Goal: Navigation & Orientation: Find specific page/section

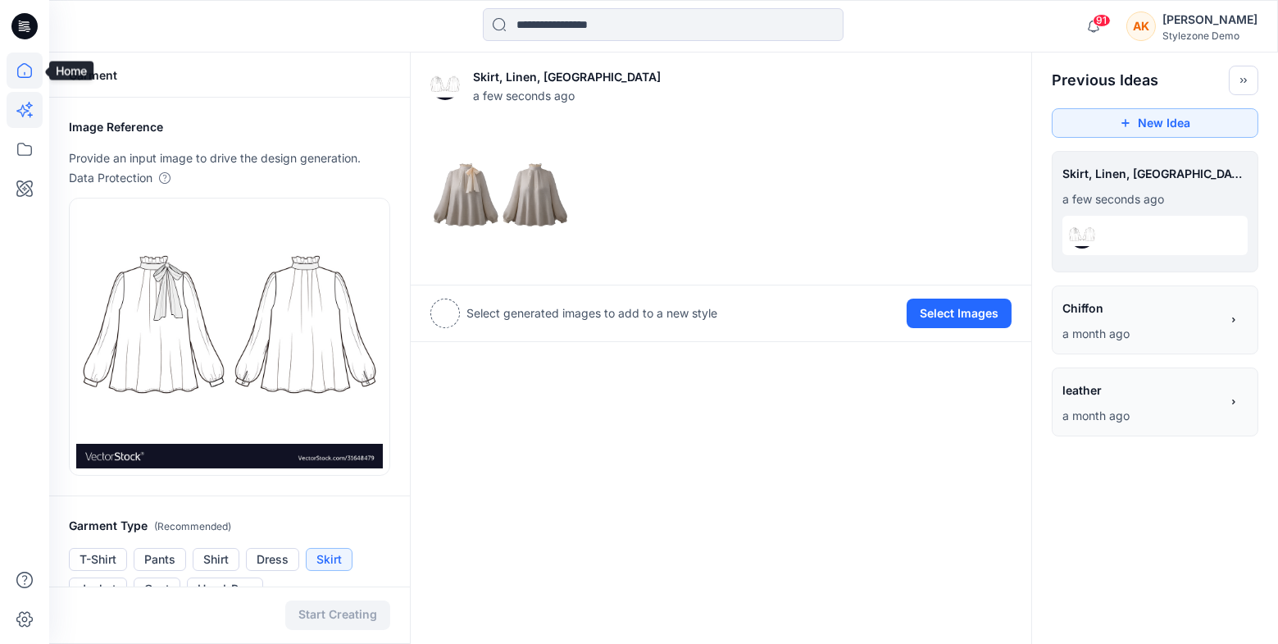
click at [33, 67] on icon at bounding box center [25, 70] width 36 height 36
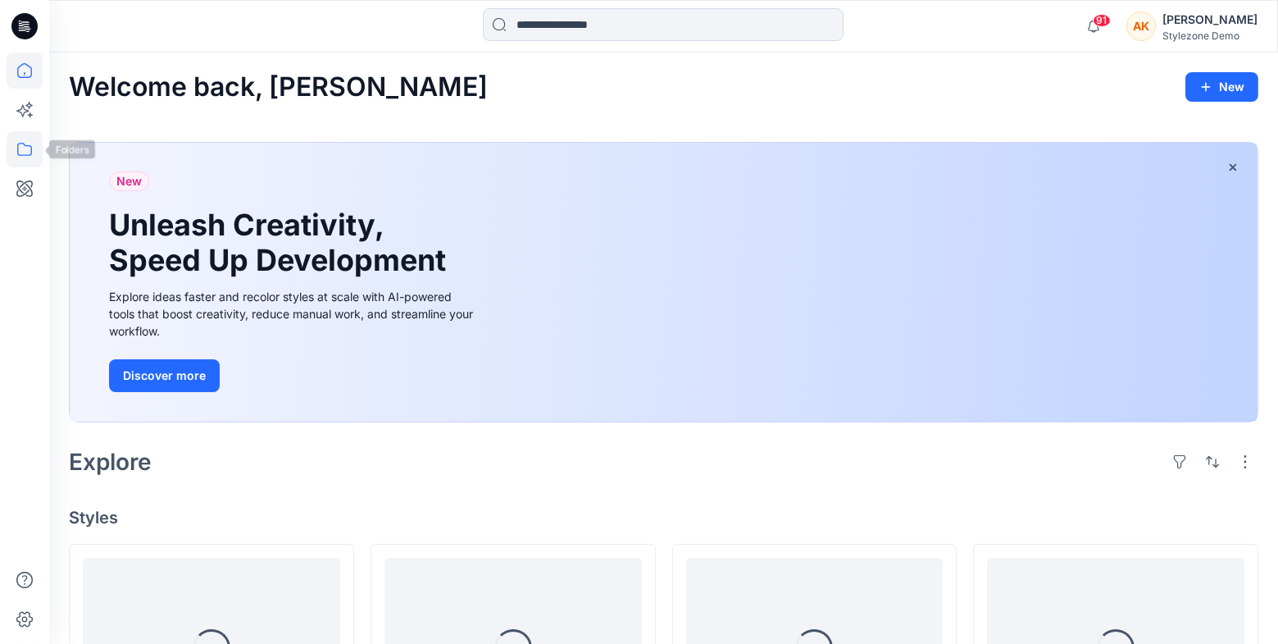
click at [23, 148] on icon at bounding box center [25, 149] width 36 height 36
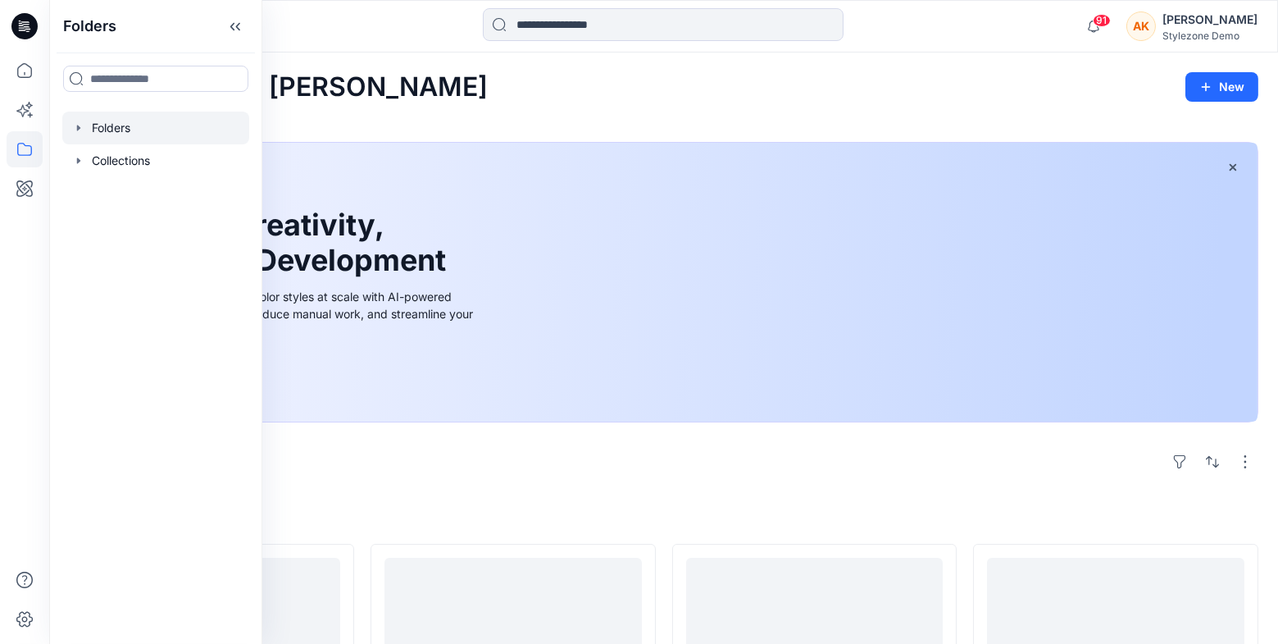
click at [84, 134] on div at bounding box center [155, 128] width 187 height 33
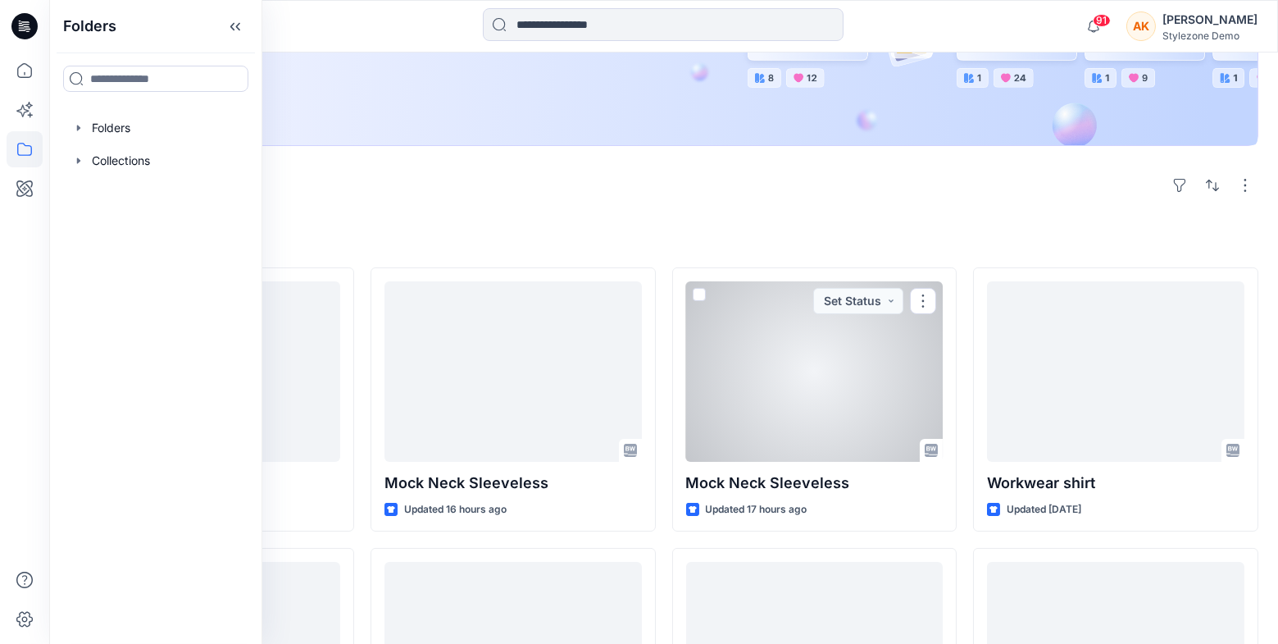
scroll to position [282, 0]
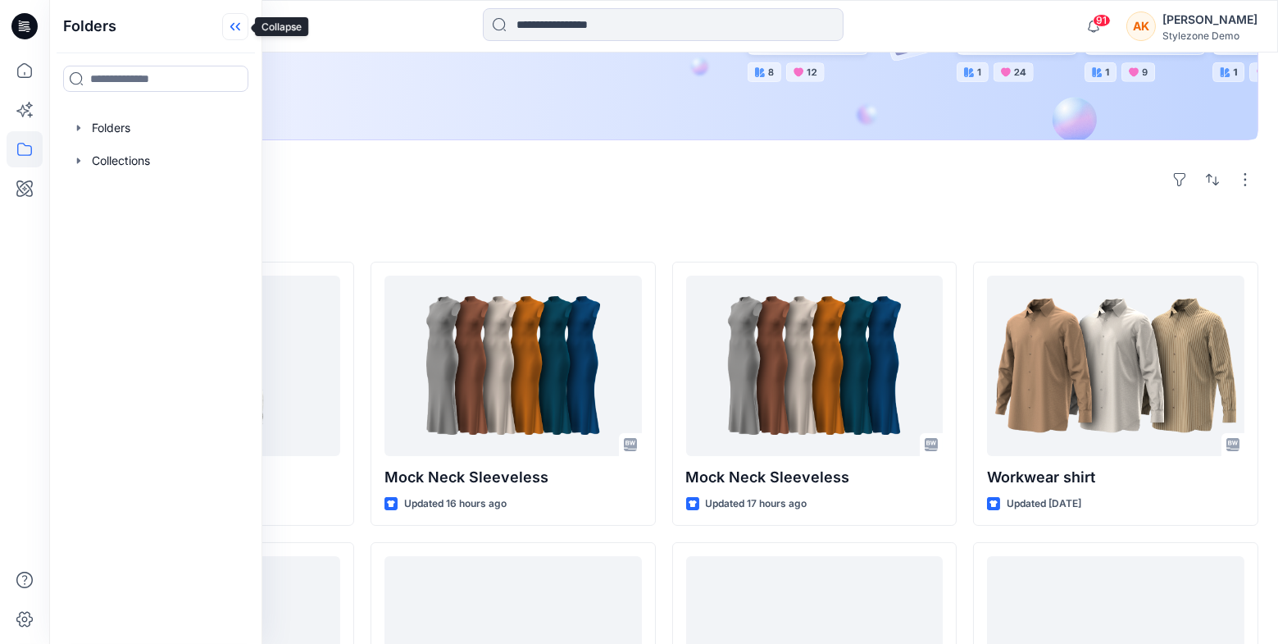
click at [237, 21] on icon at bounding box center [235, 26] width 26 height 27
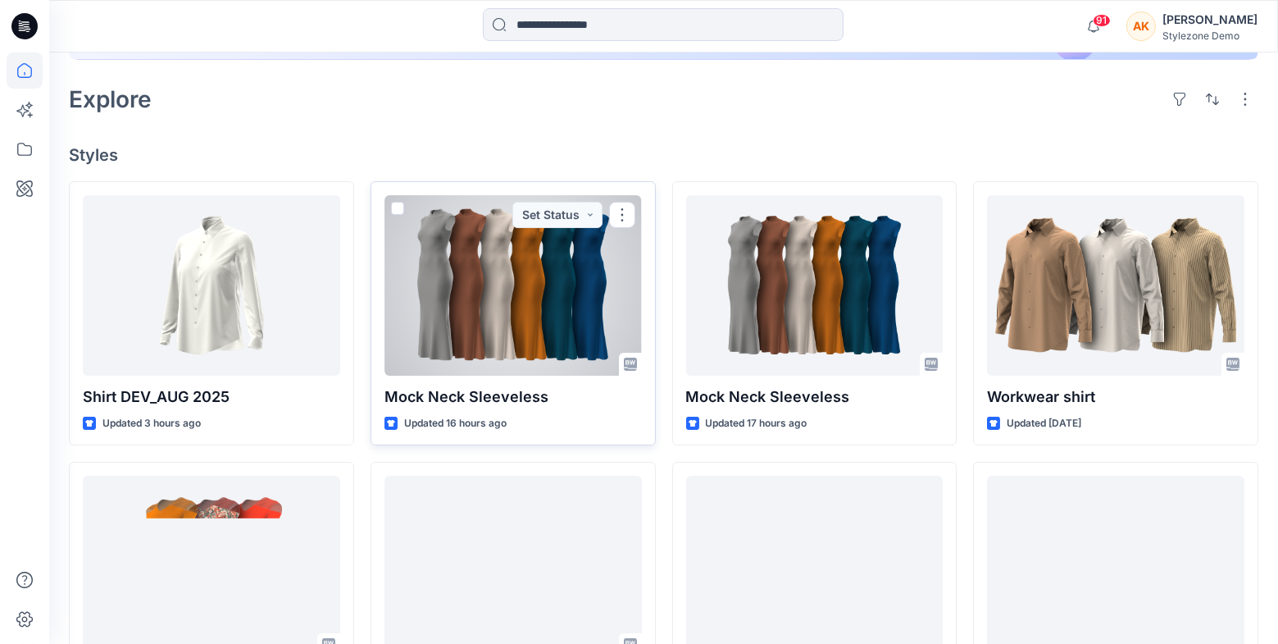
scroll to position [362, 0]
